Goal: Transaction & Acquisition: Purchase product/service

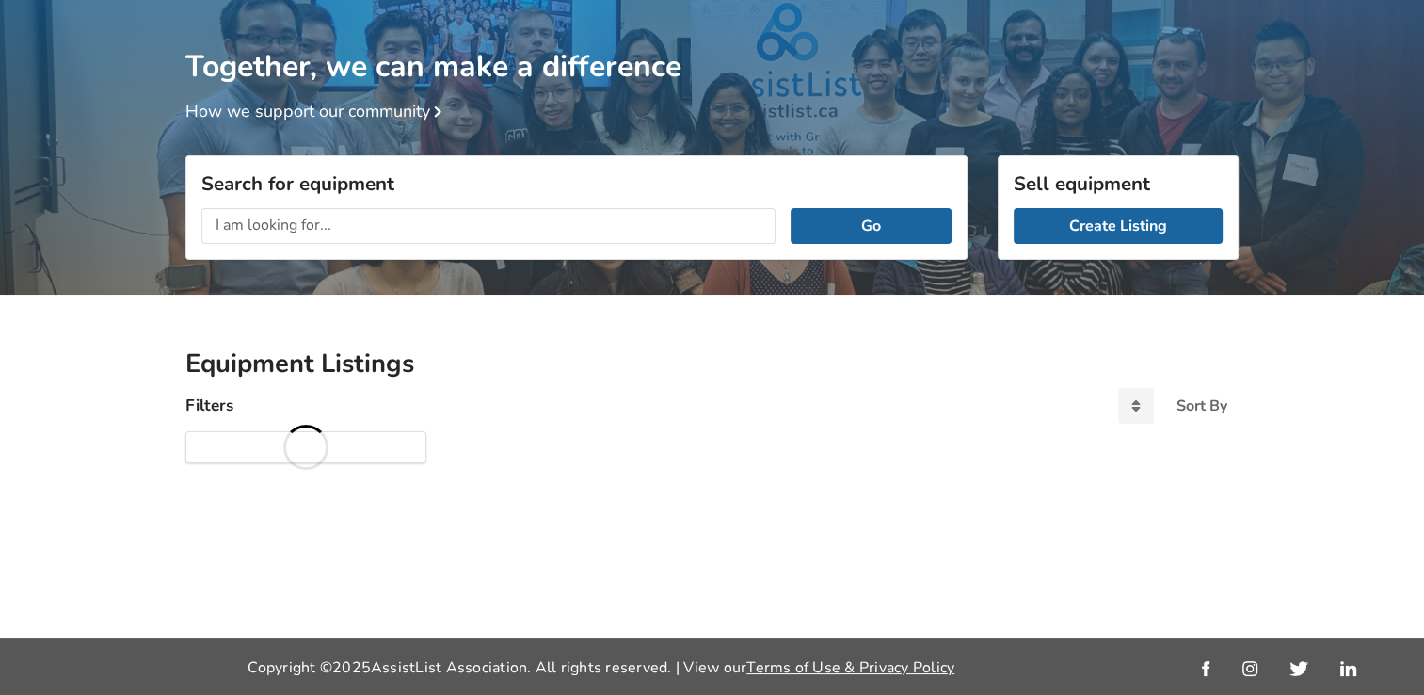
click at [282, 230] on input "text" at bounding box center [488, 226] width 574 height 36
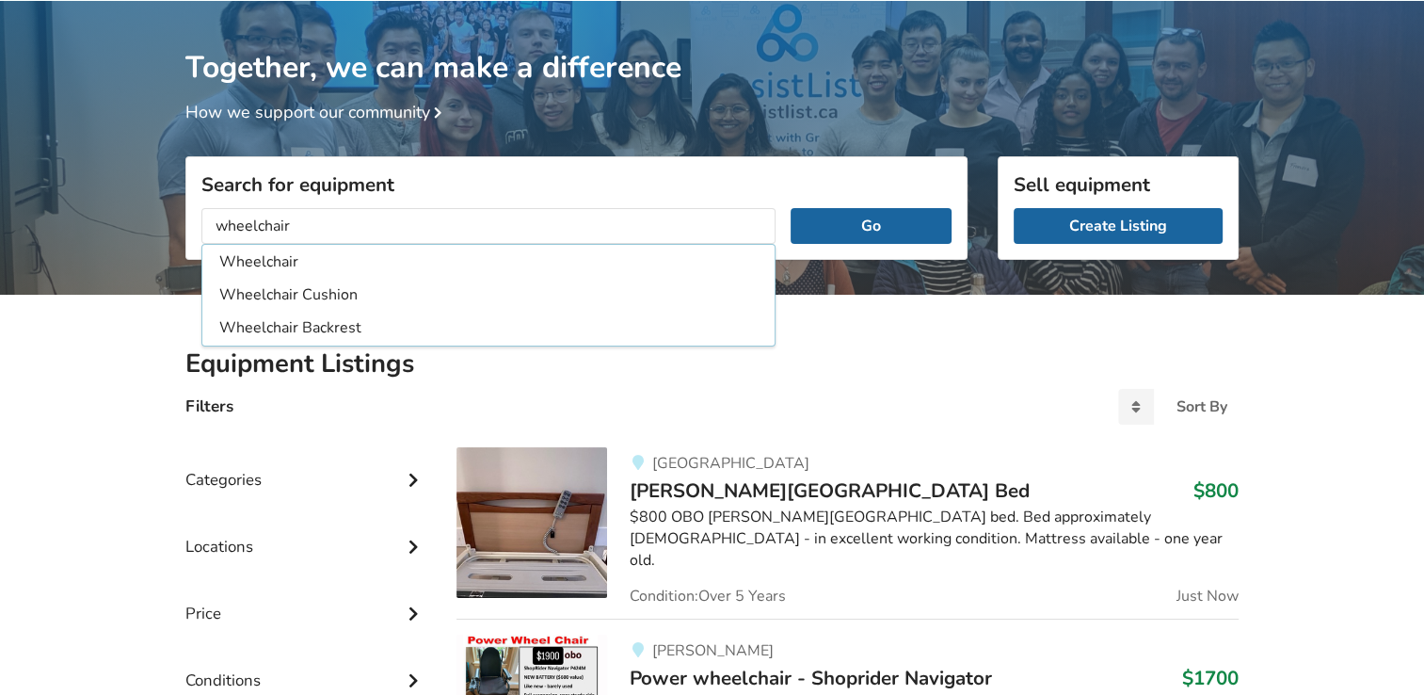
type input "wheelchair"
click at [791, 208] on button "Go" at bounding box center [871, 226] width 161 height 36
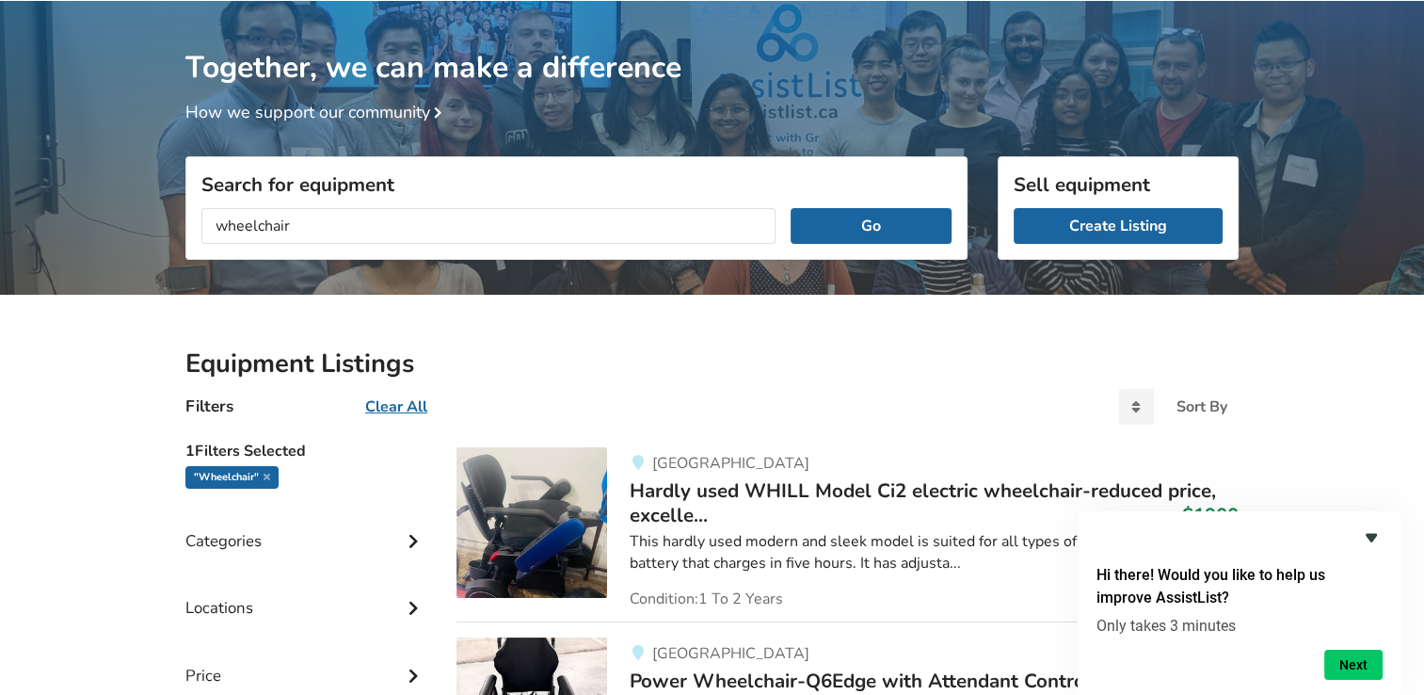
click at [1371, 536] on icon "Hide survey" at bounding box center [1371, 538] width 11 height 8
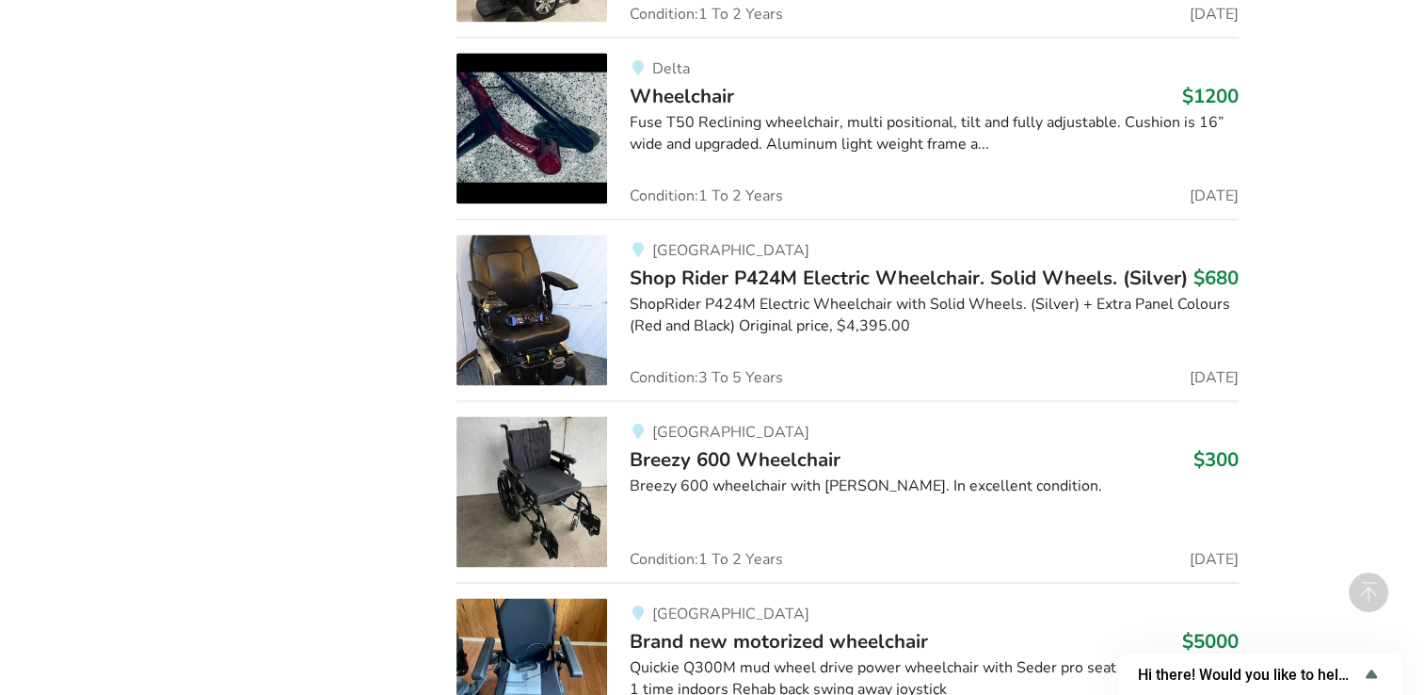
scroll to position [2731, 0]
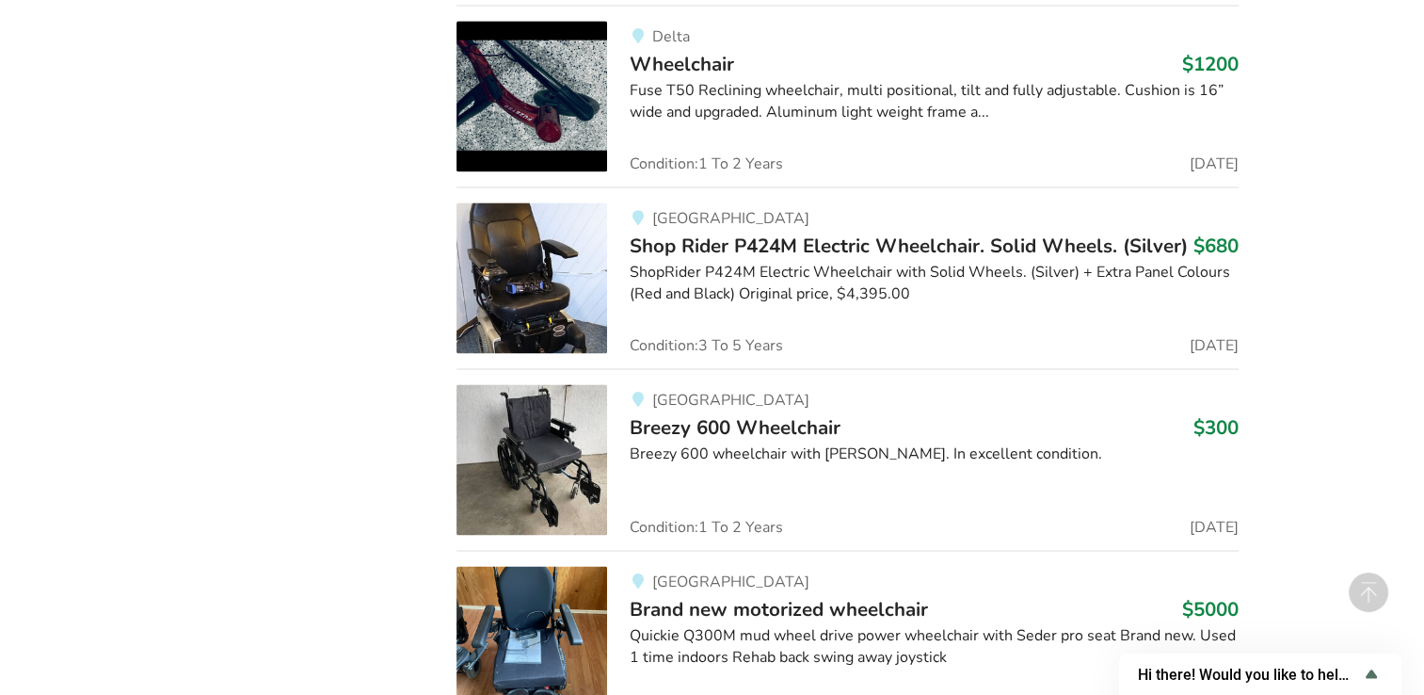
click at [534, 445] on img at bounding box center [531, 459] width 151 height 151
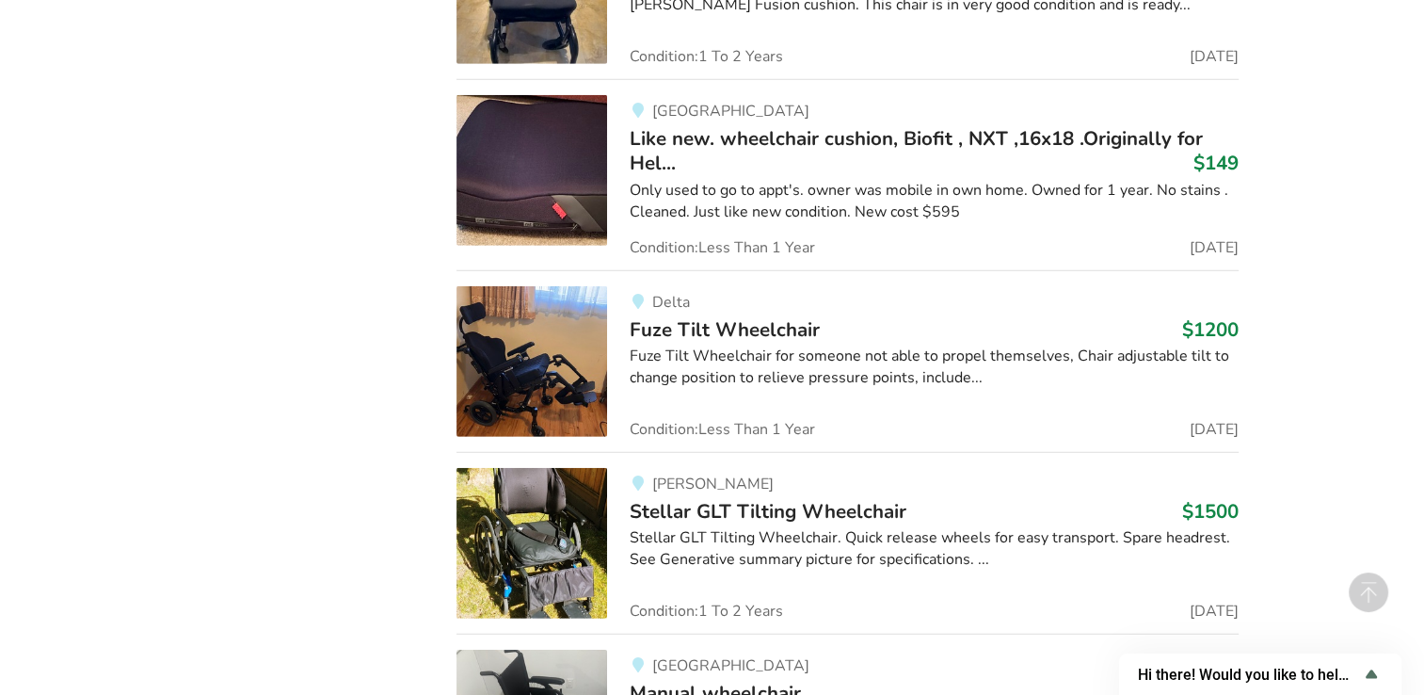
scroll to position [5769, 0]
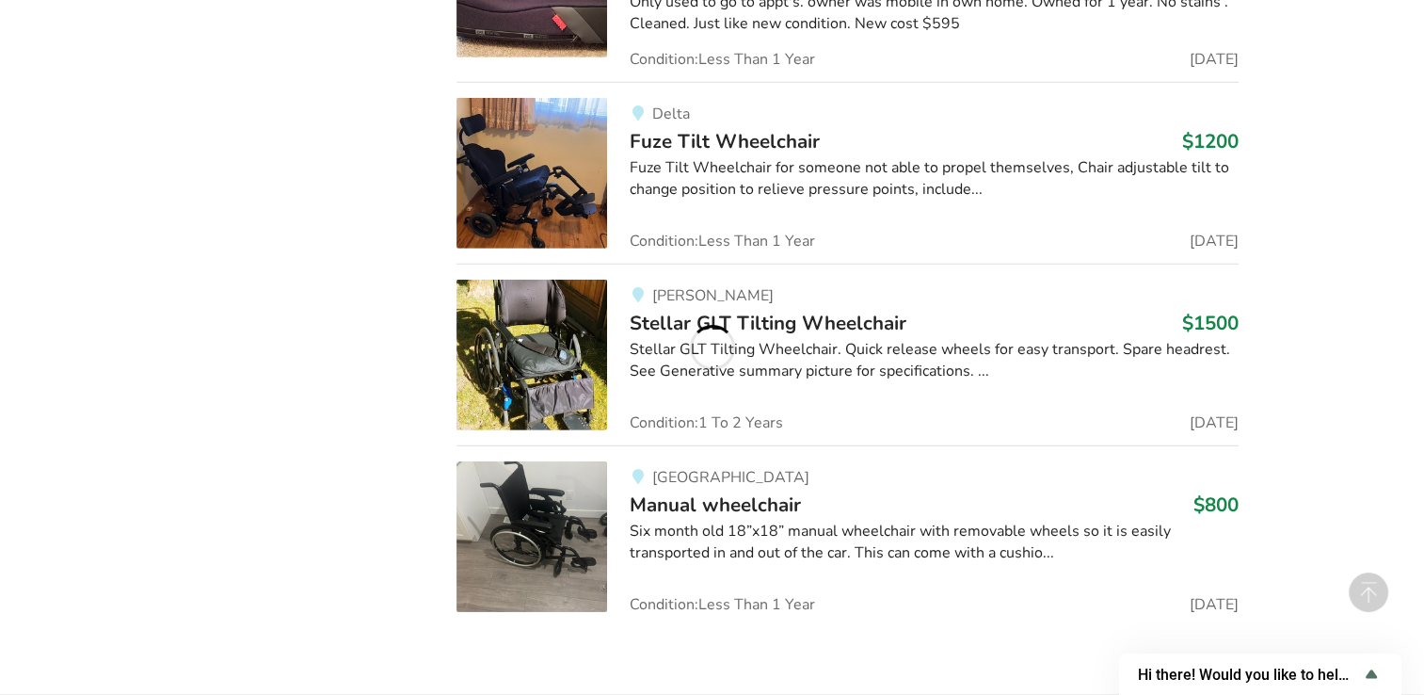
click at [523, 496] on img at bounding box center [531, 536] width 151 height 151
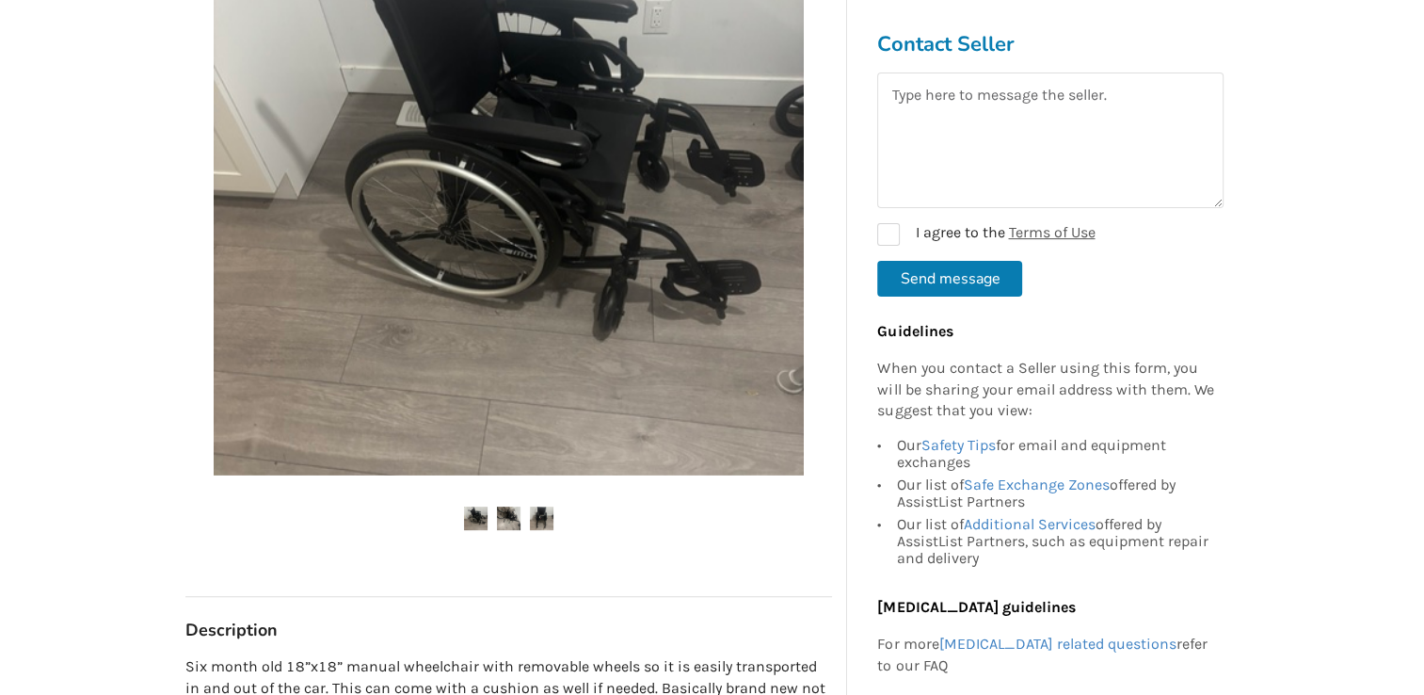
scroll to position [471, 0]
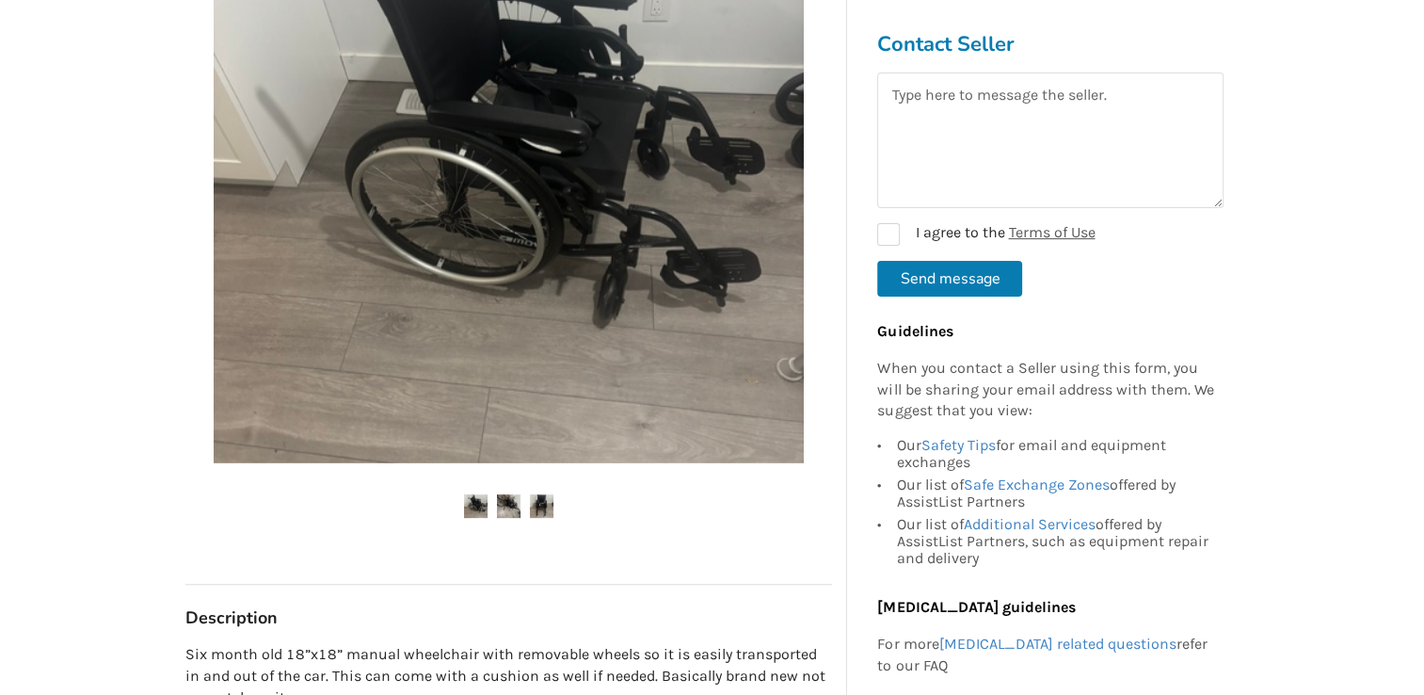
click at [512, 504] on img at bounding box center [509, 506] width 24 height 24
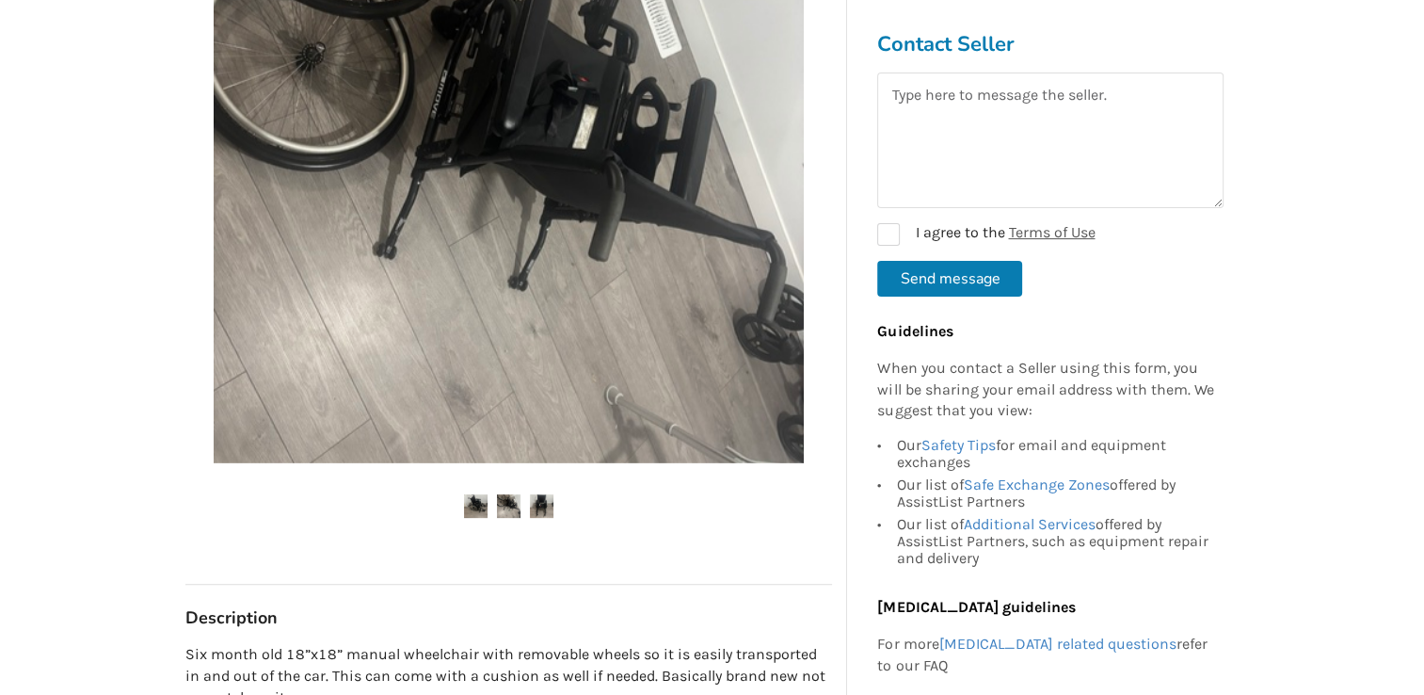
click at [543, 503] on img at bounding box center [542, 506] width 24 height 24
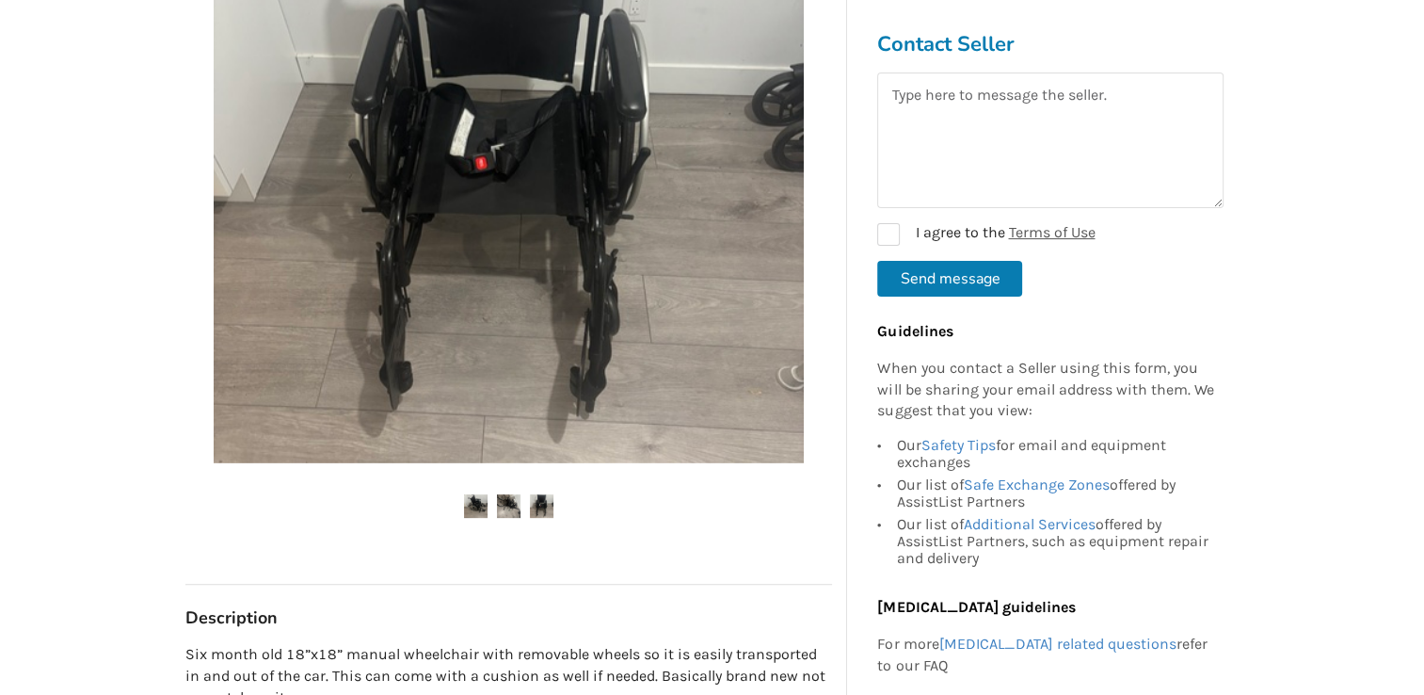
click at [481, 499] on img at bounding box center [476, 506] width 24 height 24
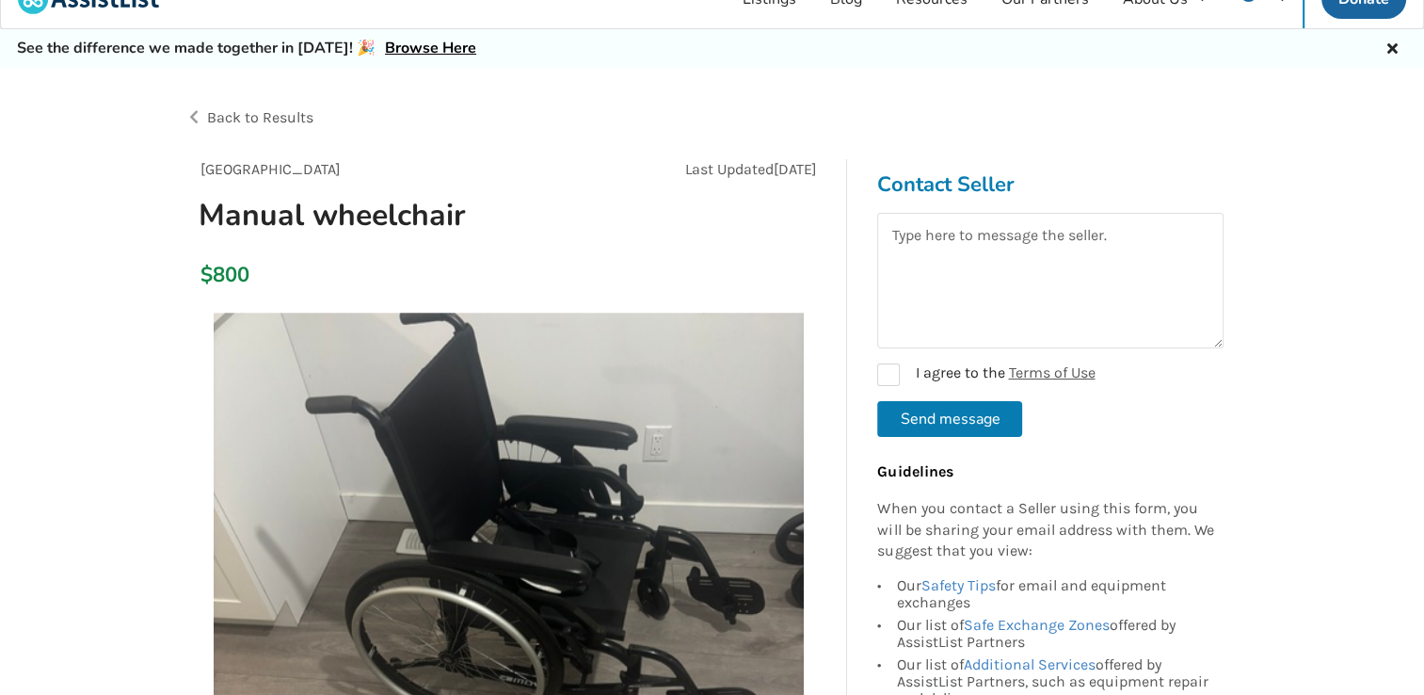
scroll to position [0, 0]
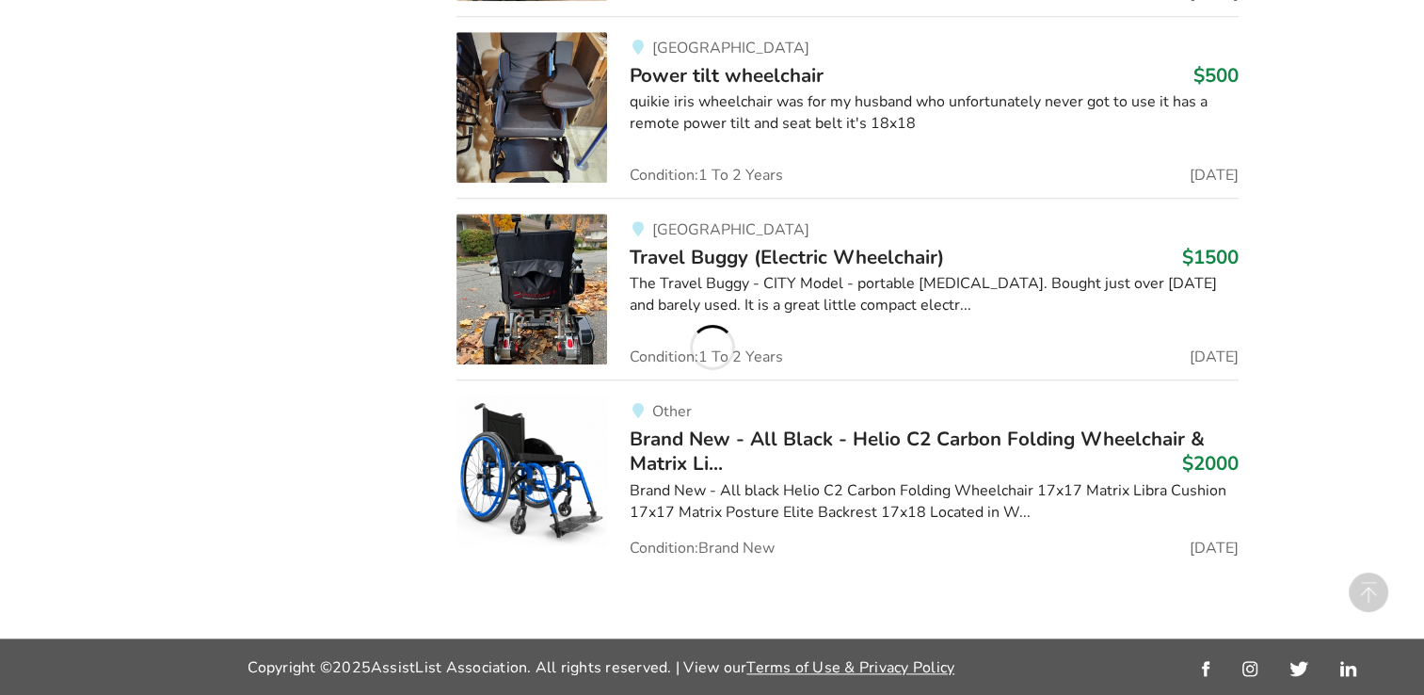
scroll to position [1978, 0]
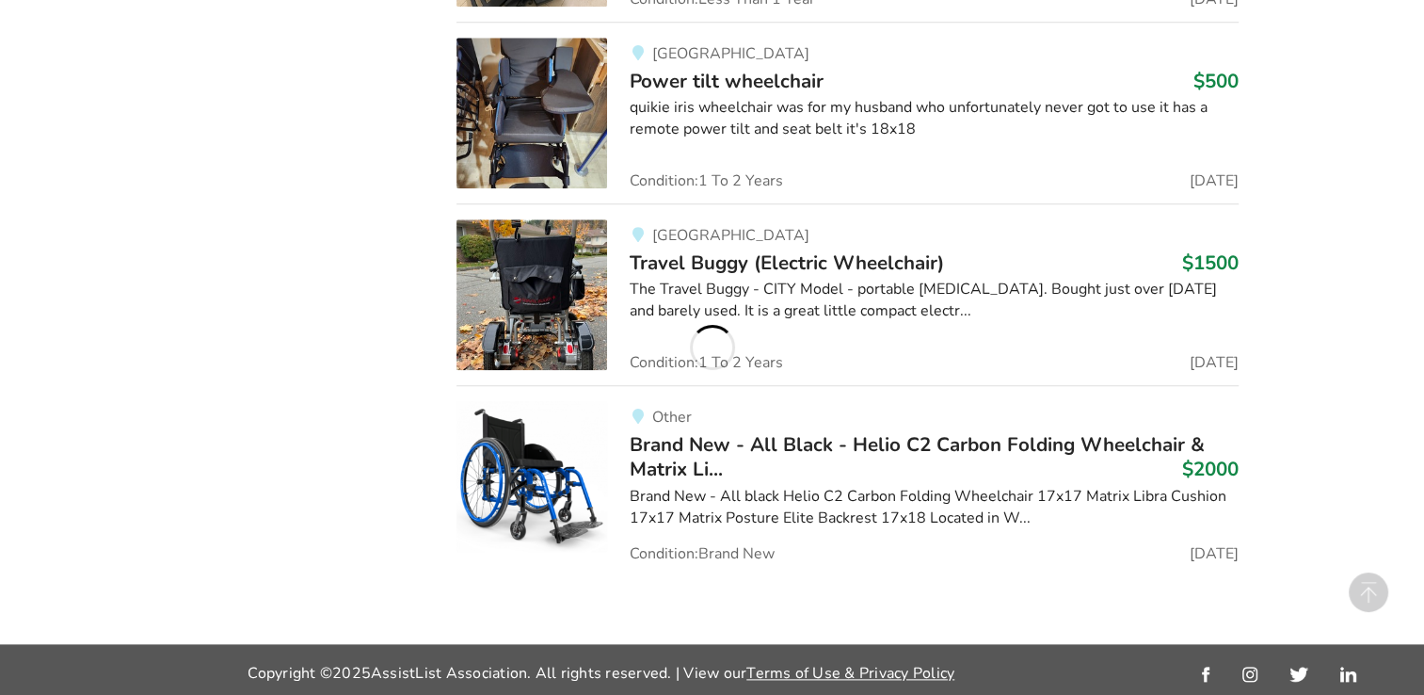
click at [532, 467] on img at bounding box center [531, 476] width 151 height 151
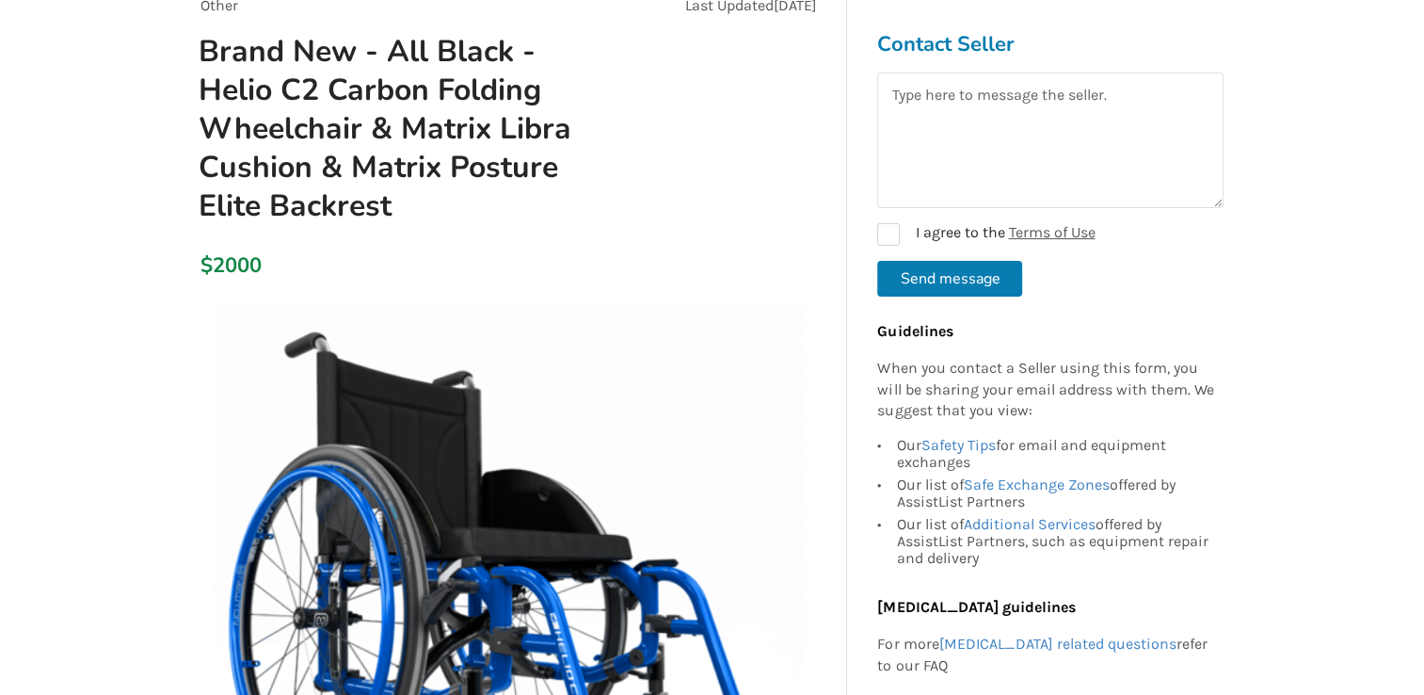
scroll to position [94, 0]
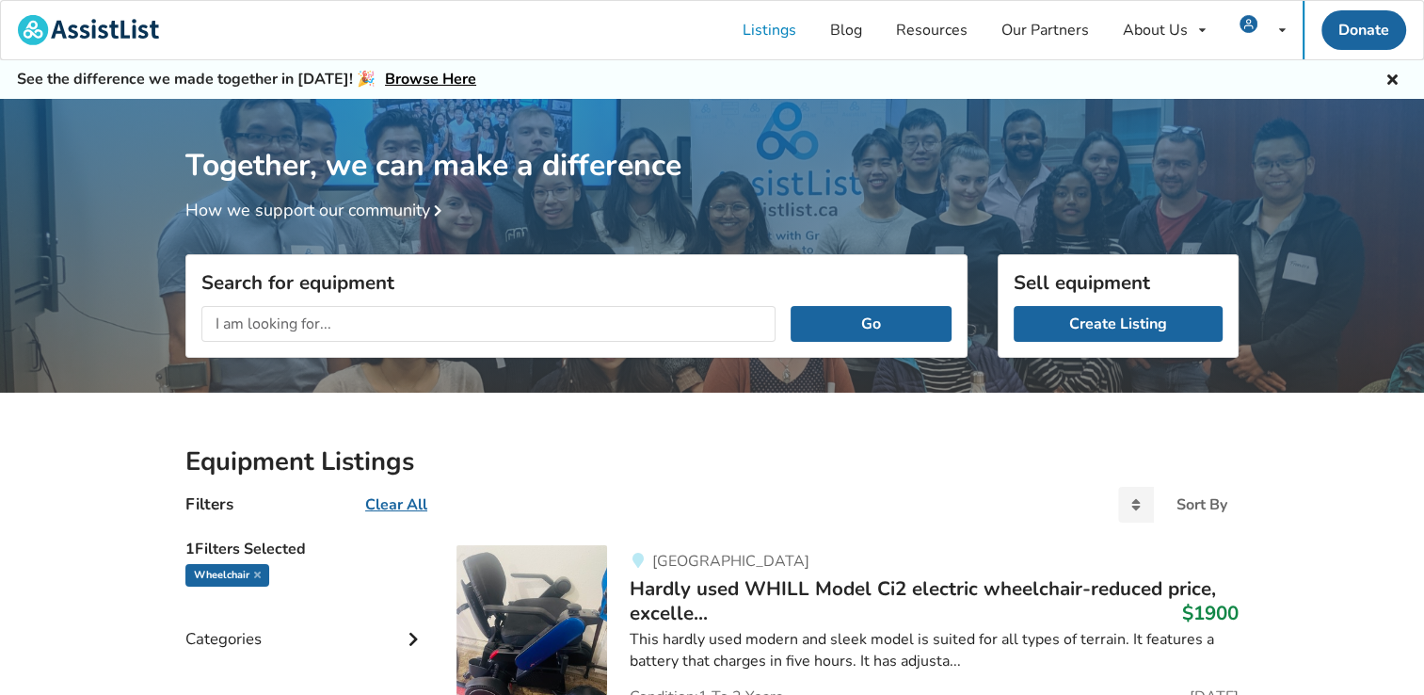
click at [233, 315] on input "text" at bounding box center [488, 324] width 574 height 36
click at [296, 320] on input "text" at bounding box center [488, 324] width 574 height 36
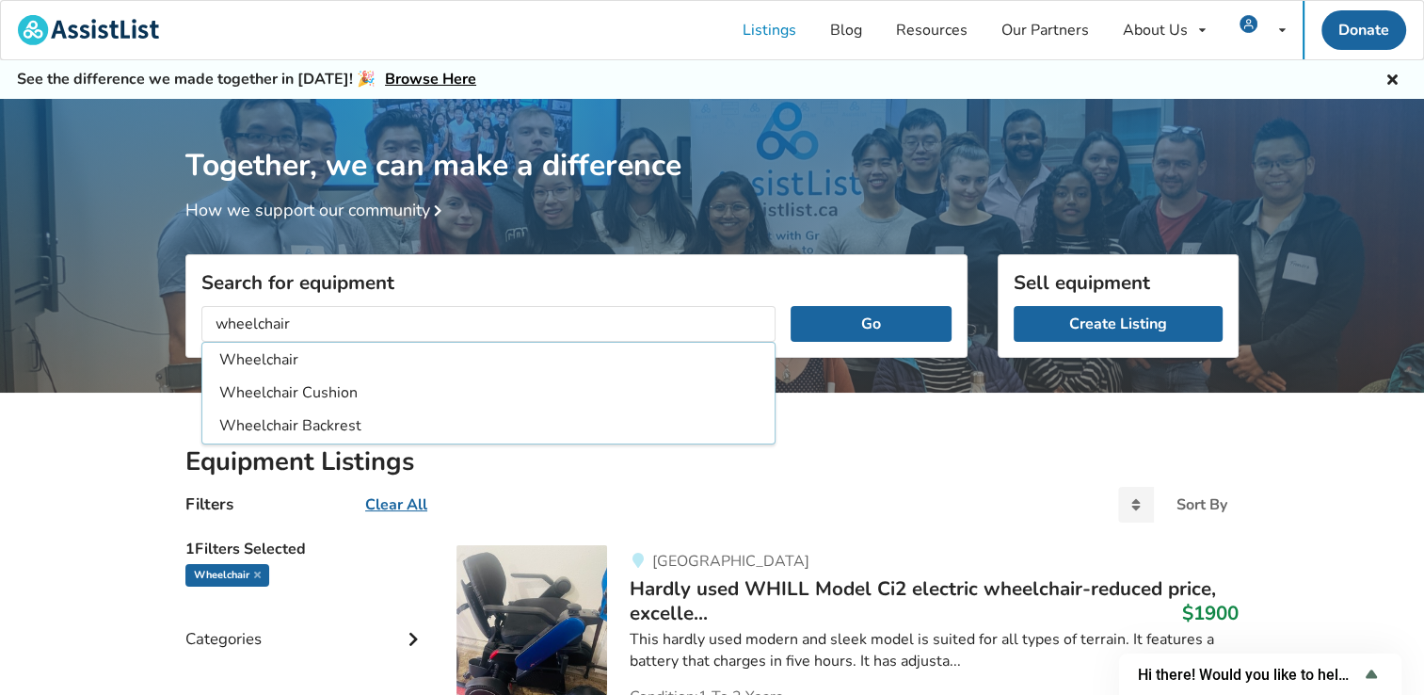
type input "wheelchair"
click at [791, 306] on button "Go" at bounding box center [871, 324] width 161 height 36
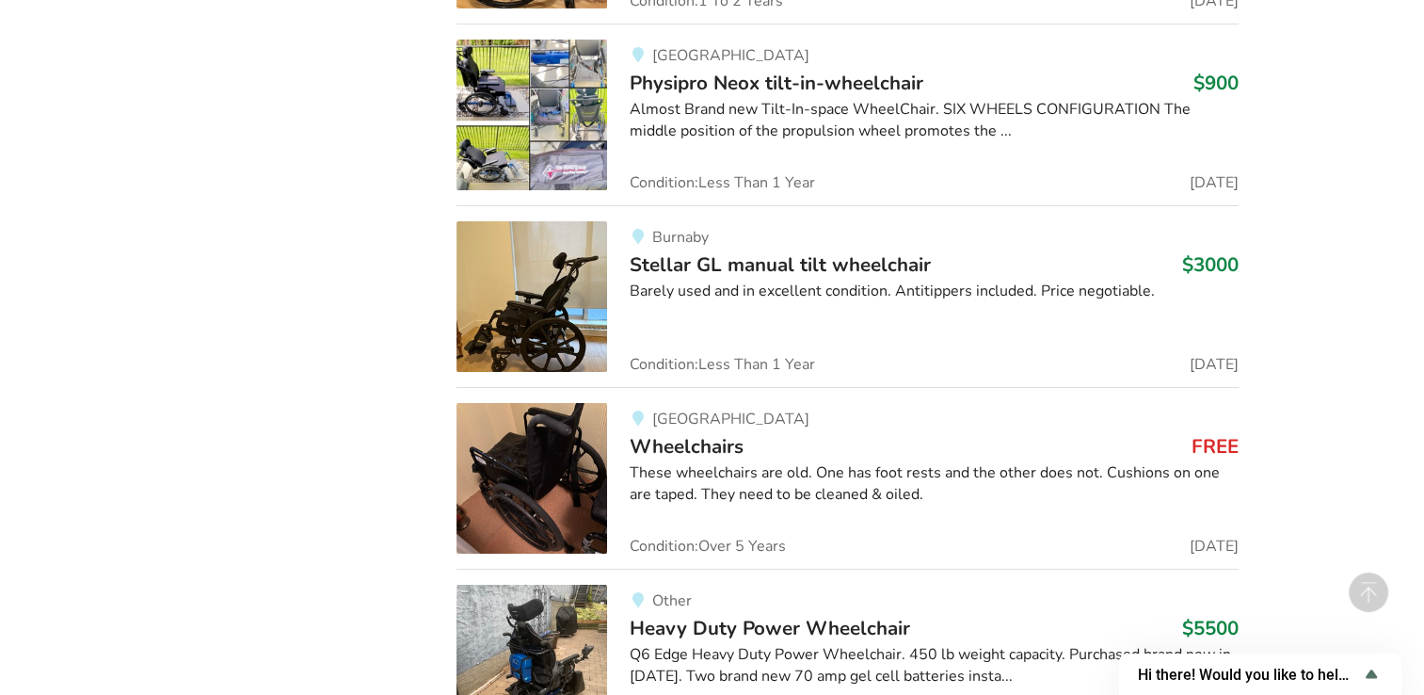
scroll to position [6747, 0]
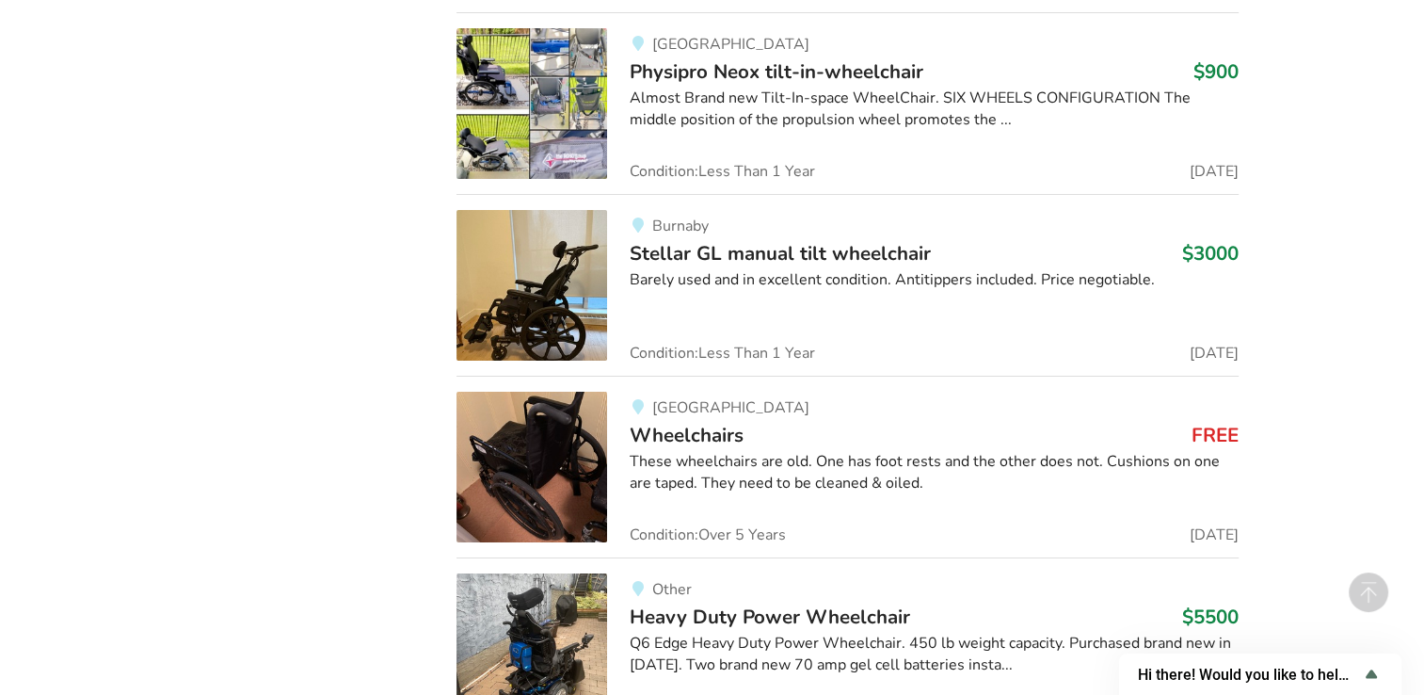
click at [548, 430] on img at bounding box center [531, 467] width 151 height 151
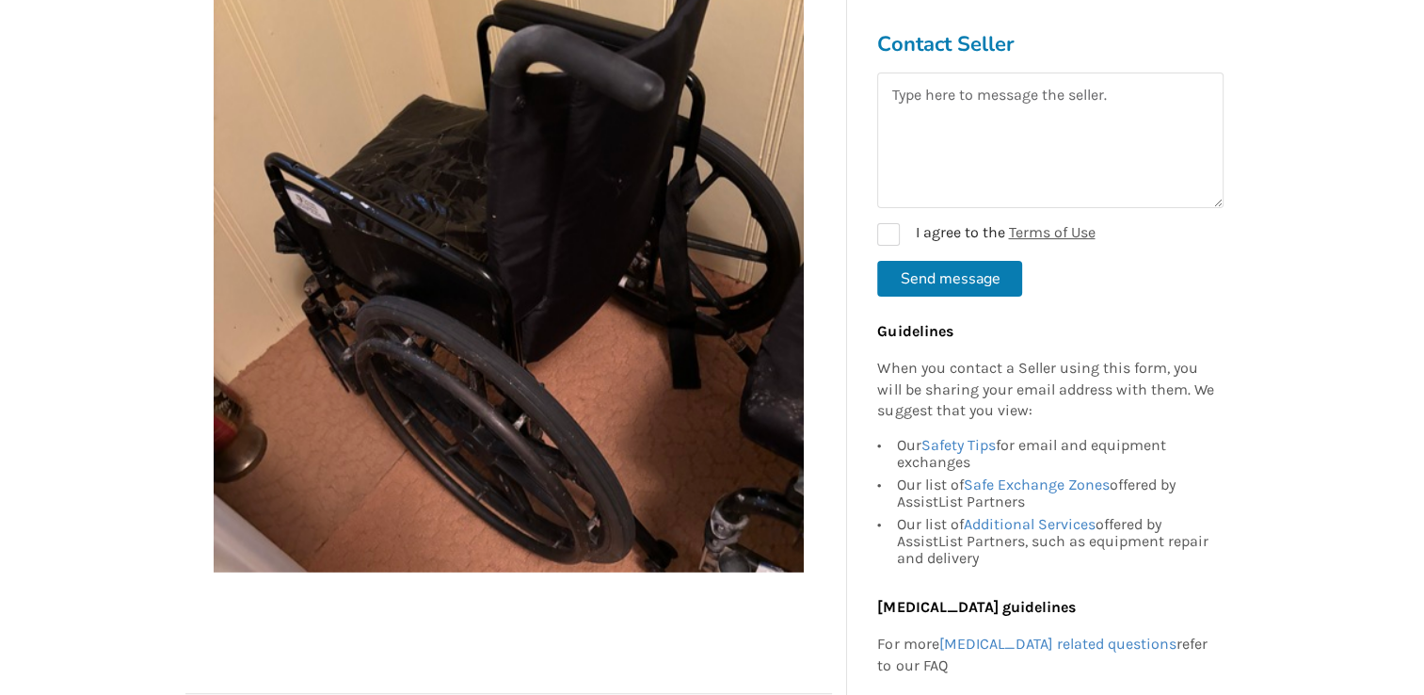
scroll to position [282, 0]
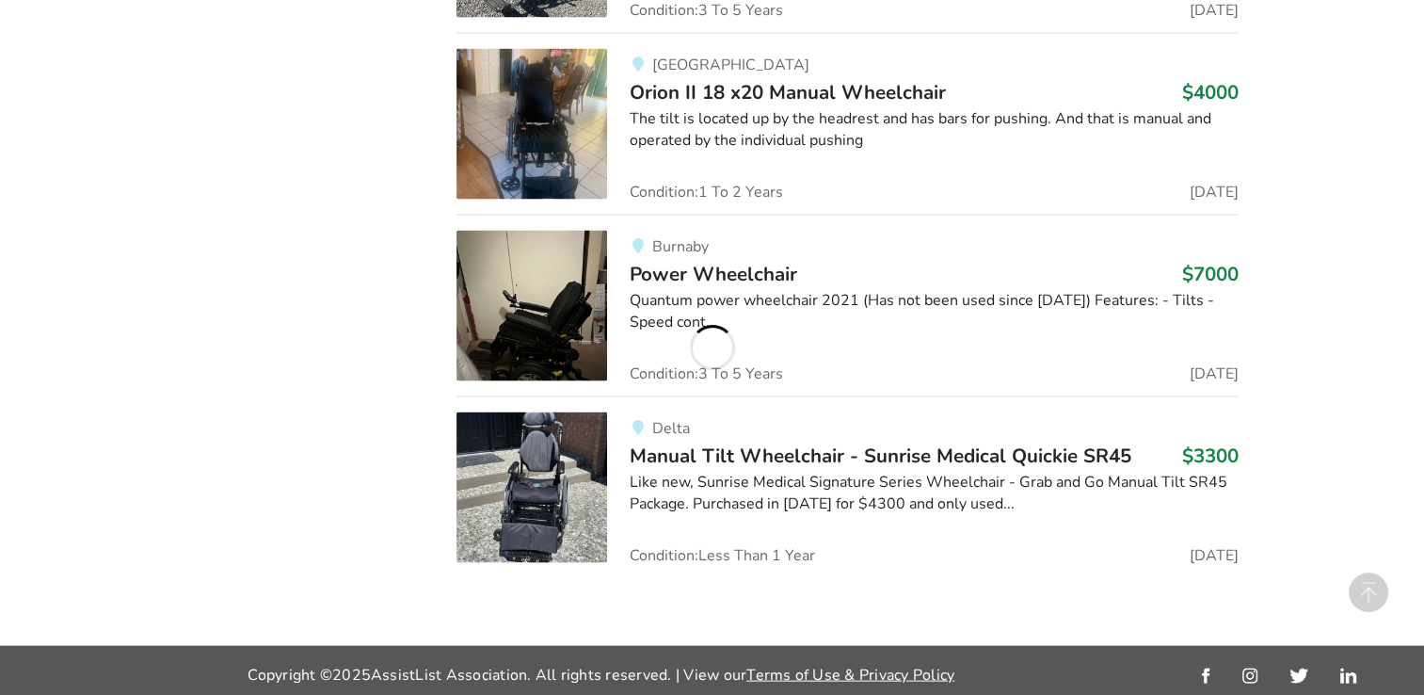
scroll to position [5806, 0]
